Goal: Use online tool/utility: Utilize a website feature to perform a specific function

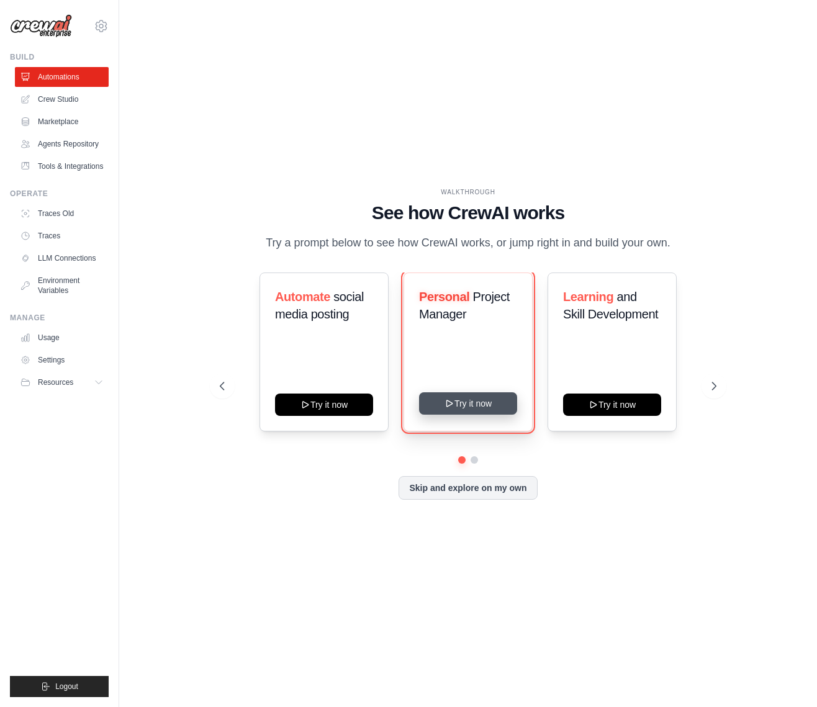
click at [477, 408] on button "Try it now" at bounding box center [468, 403] width 98 height 22
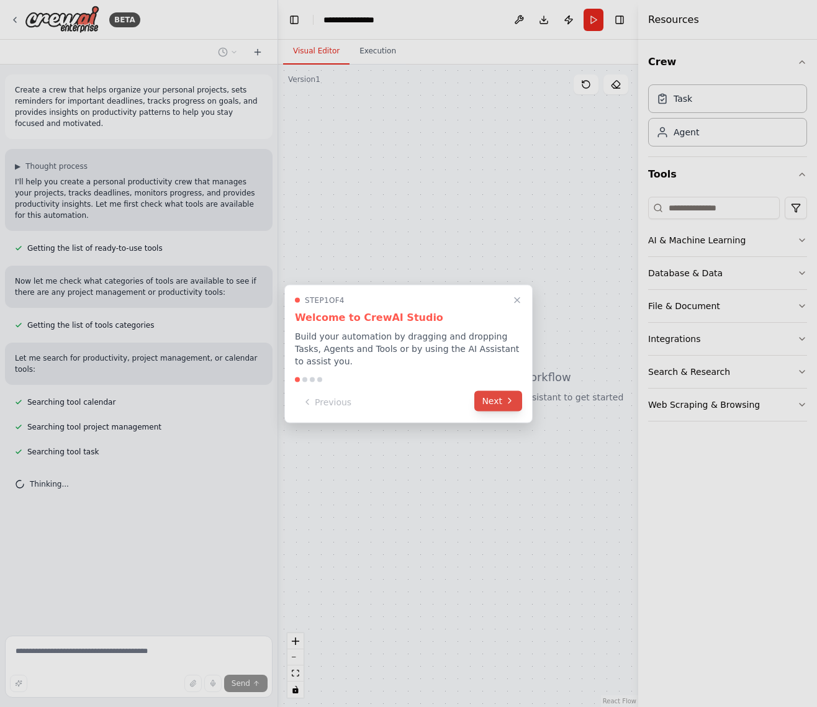
click at [503, 392] on button "Next" at bounding box center [498, 401] width 48 height 20
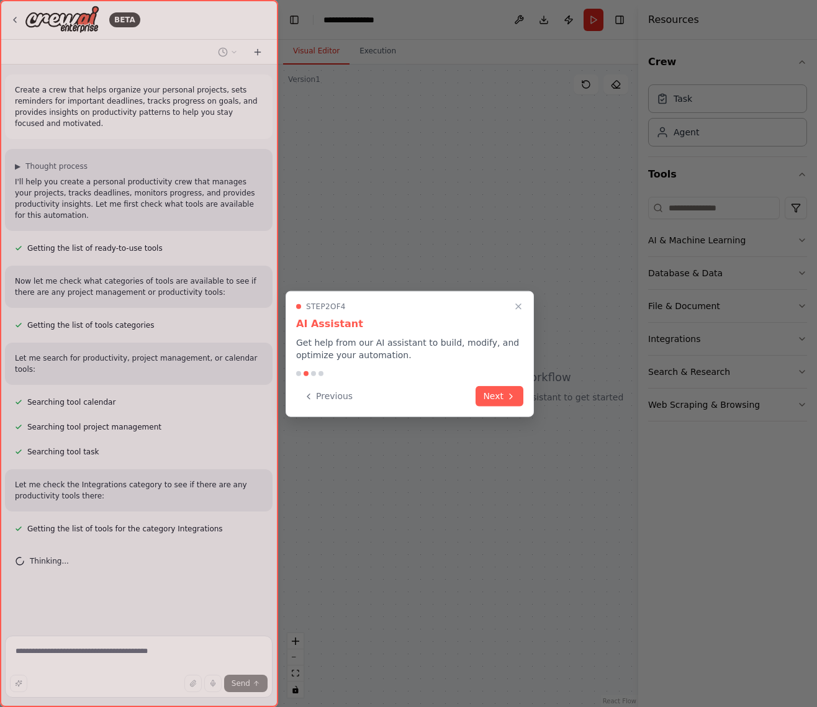
click at [503, 392] on button "Next" at bounding box center [500, 396] width 48 height 20
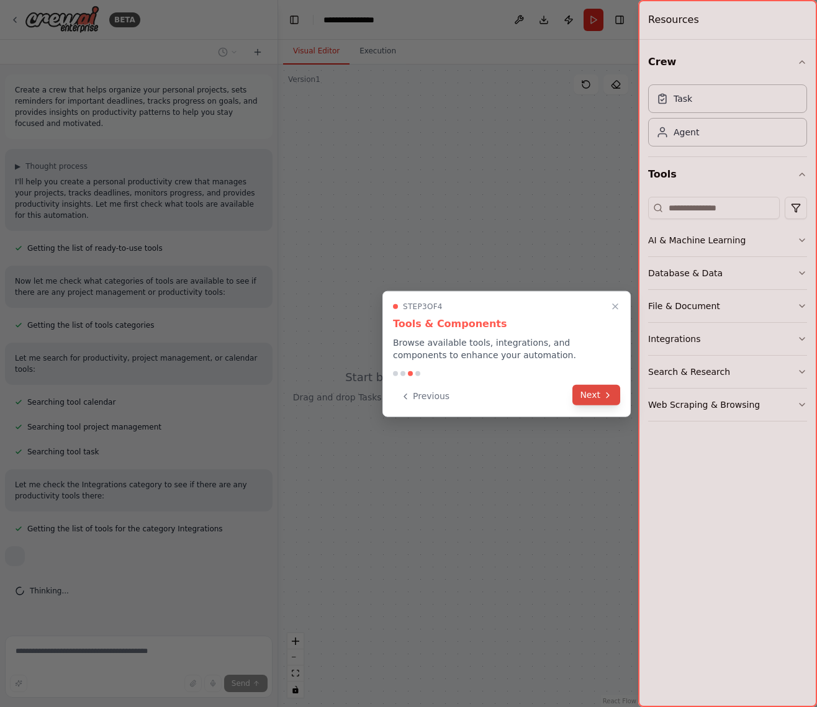
click at [604, 395] on icon at bounding box center [608, 395] width 10 height 10
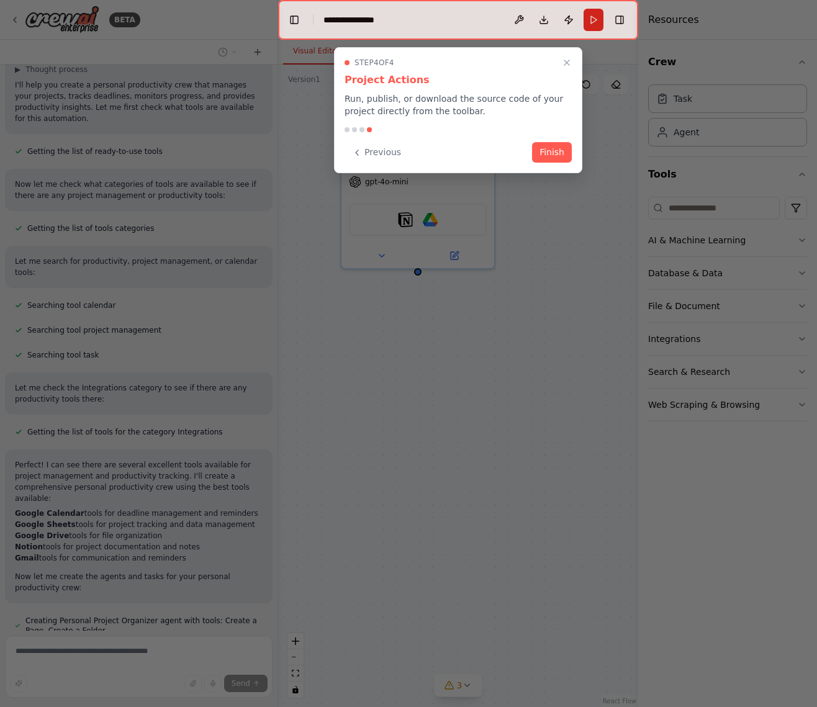
scroll to position [108, 0]
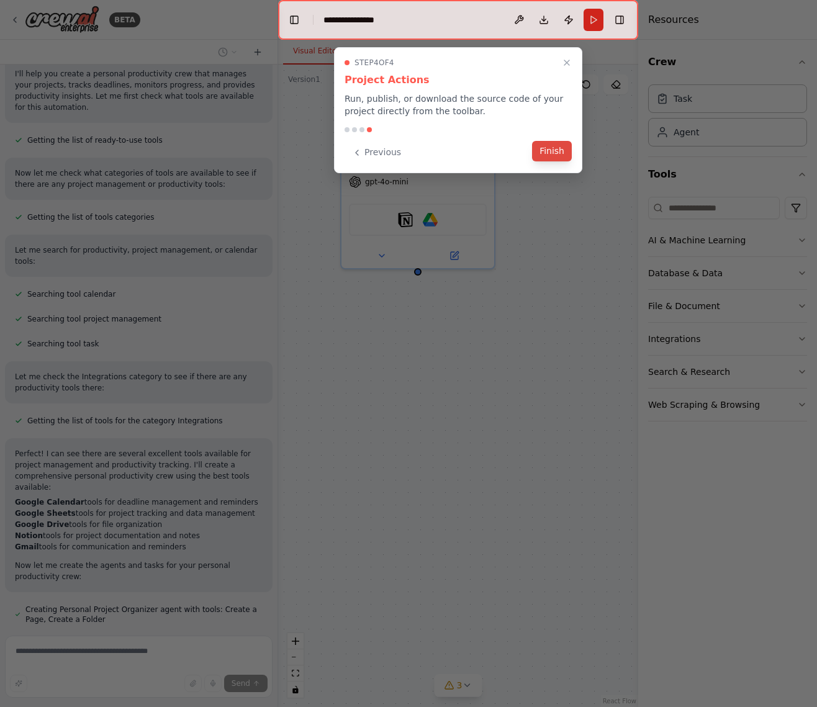
click at [567, 152] on button "Finish" at bounding box center [552, 151] width 40 height 20
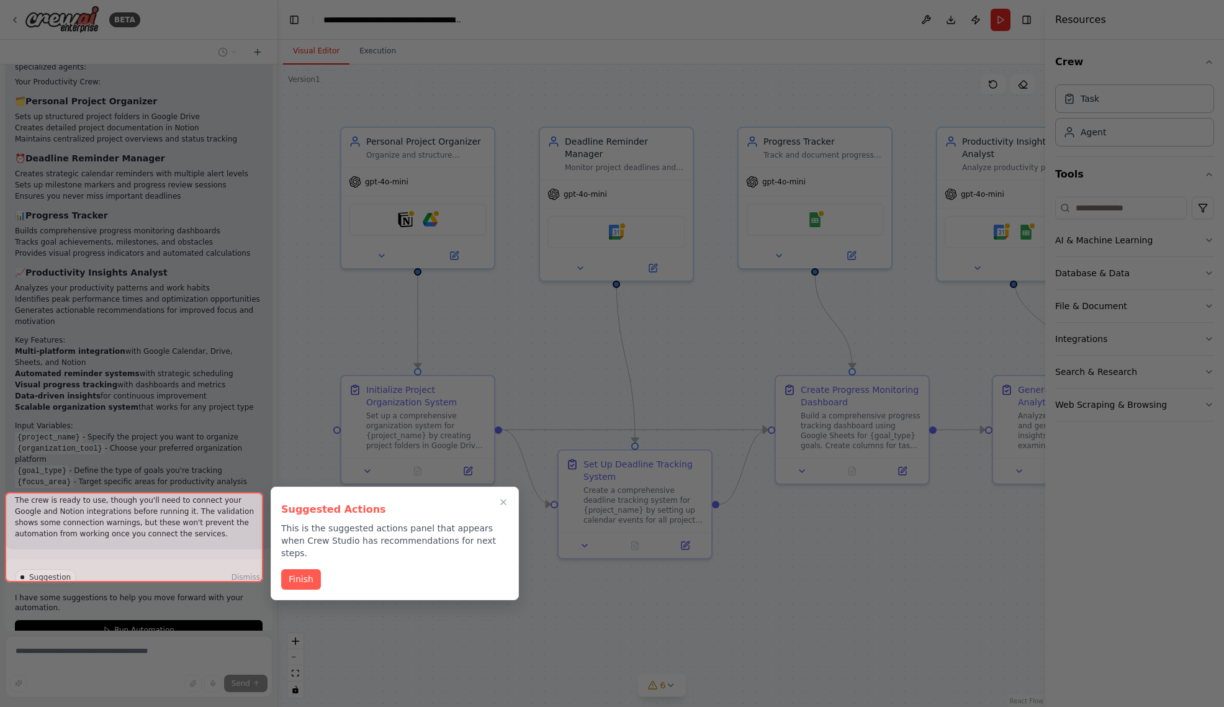
scroll to position [1021, 0]
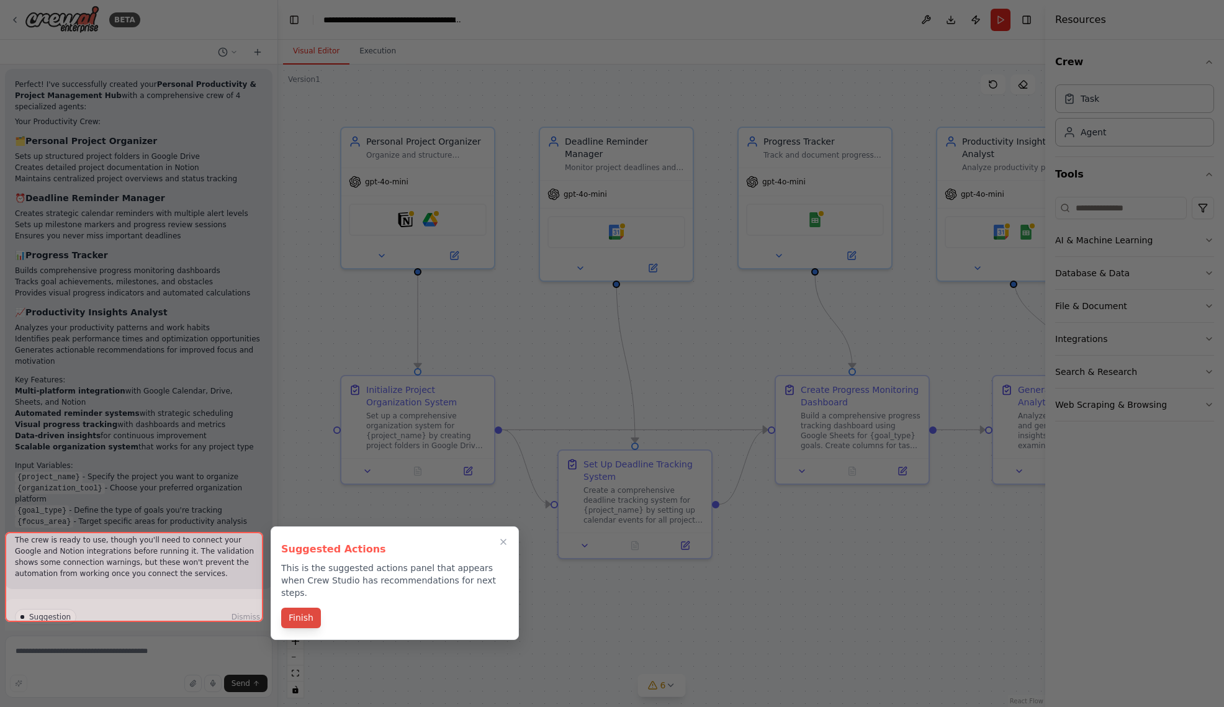
click at [296, 608] on button "Finish" at bounding box center [301, 618] width 40 height 20
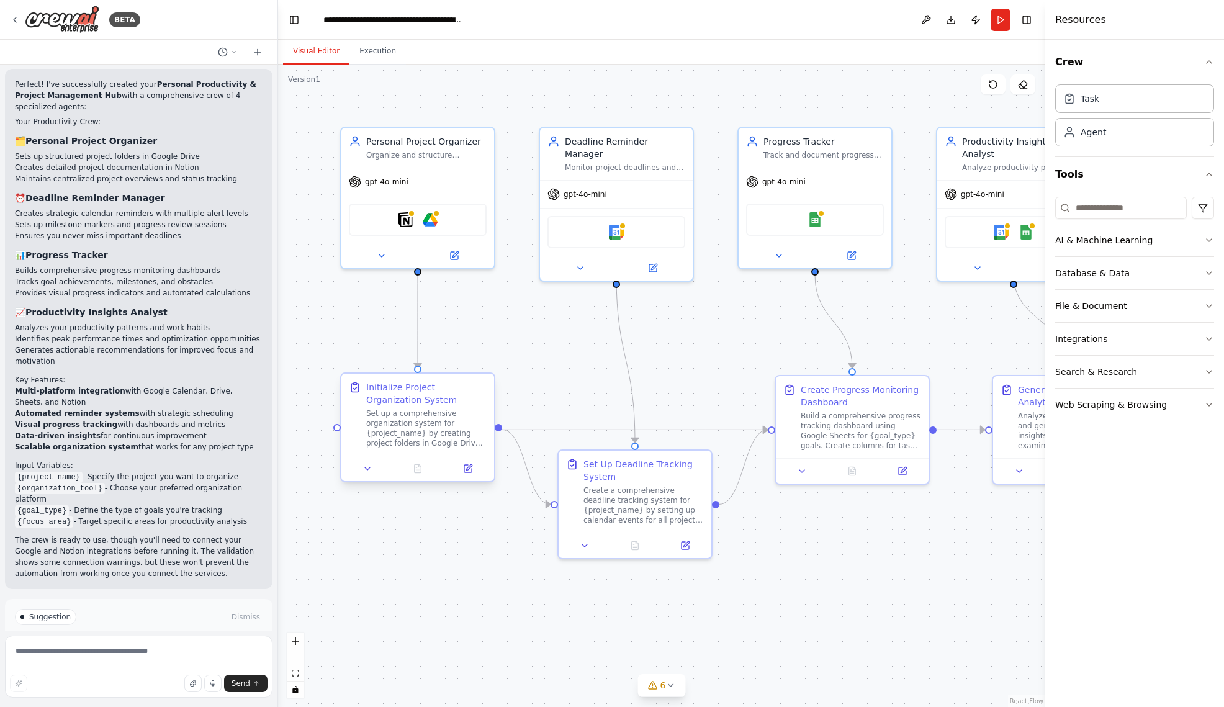
click at [411, 425] on div "Set up a comprehensive organization system for {project_name} by creating proje…" at bounding box center [426, 429] width 120 height 40
click at [656, 517] on div "Create a comprehensive deadline tracking system for {project_name} by setting u…" at bounding box center [644, 503] width 120 height 40
click at [816, 444] on div "Build a comprehensive progress tracking dashboard using Google Sheets for {goal…" at bounding box center [861, 429] width 120 height 40
click at [584, 99] on div ".deletable-edge-delete-btn { width: 20px; height: 20px; border: 0px solid #ffff…" at bounding box center [661, 386] width 767 height 643
click at [585, 258] on button at bounding box center [580, 265] width 70 height 15
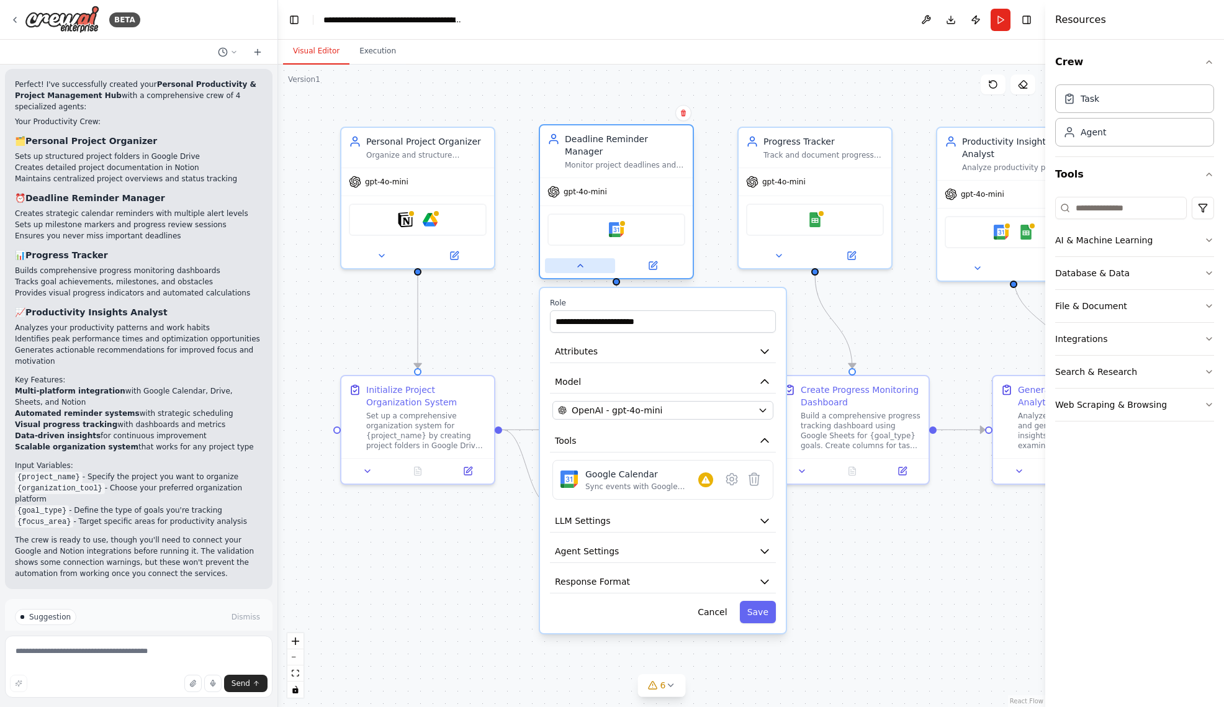
click at [581, 264] on icon at bounding box center [580, 265] width 5 height 2
